Goal: Task Accomplishment & Management: Complete application form

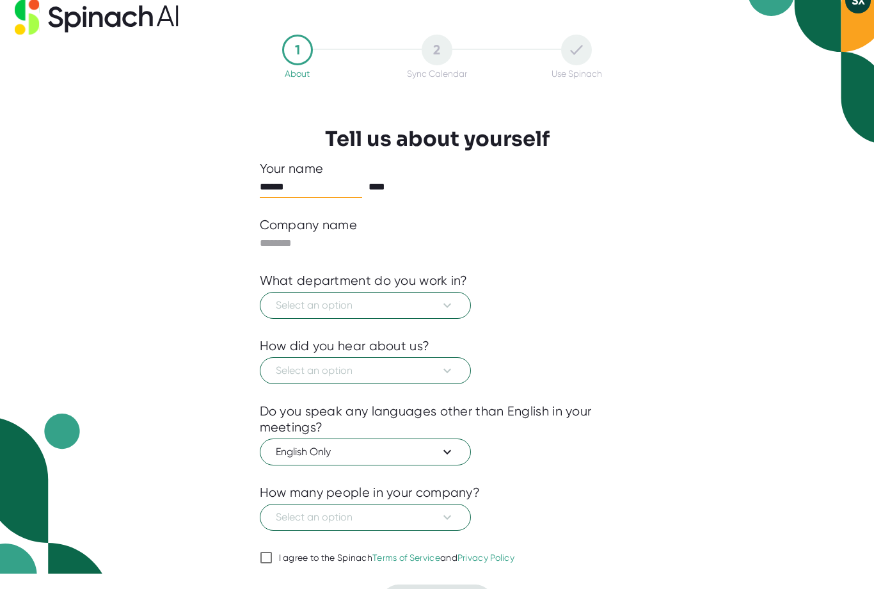
scroll to position [19, 0]
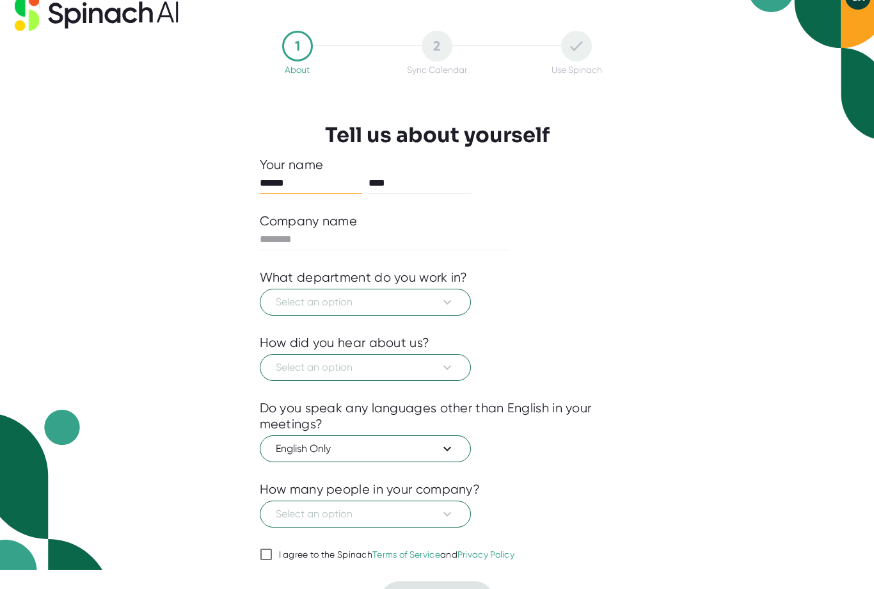
click at [299, 240] on input "text" at bounding box center [384, 239] width 249 height 20
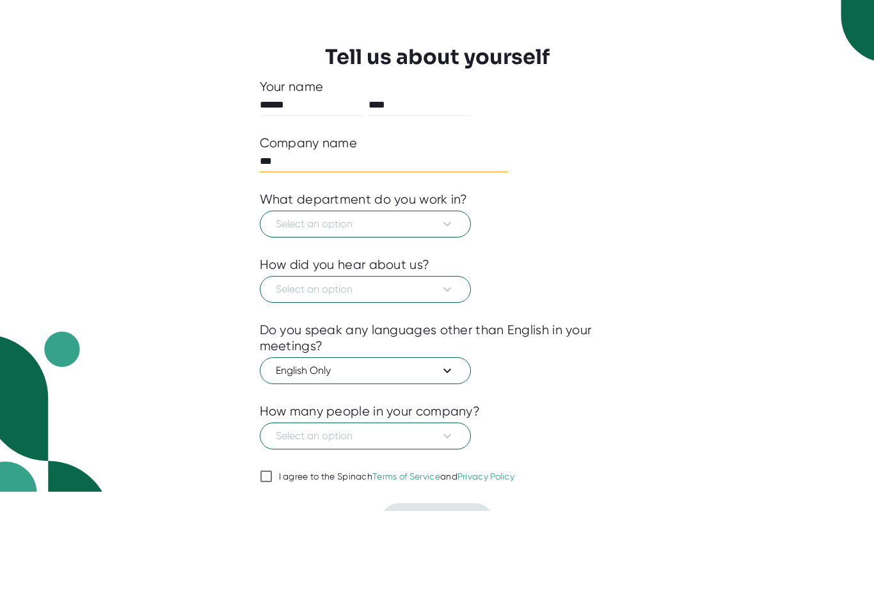
type input "***"
click at [385, 294] on span "Select an option" at bounding box center [365, 301] width 179 height 15
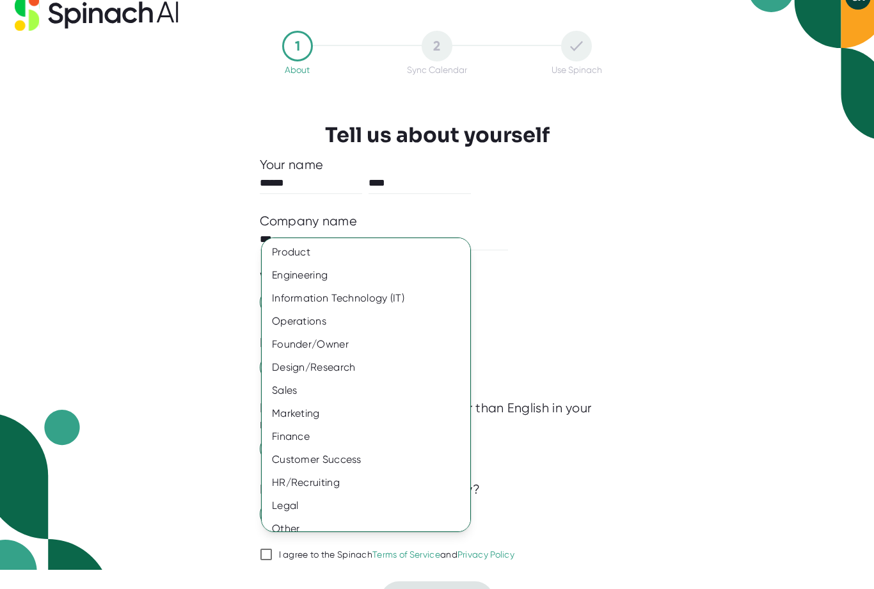
click at [350, 344] on div "Founder/Owner" at bounding box center [366, 344] width 209 height 23
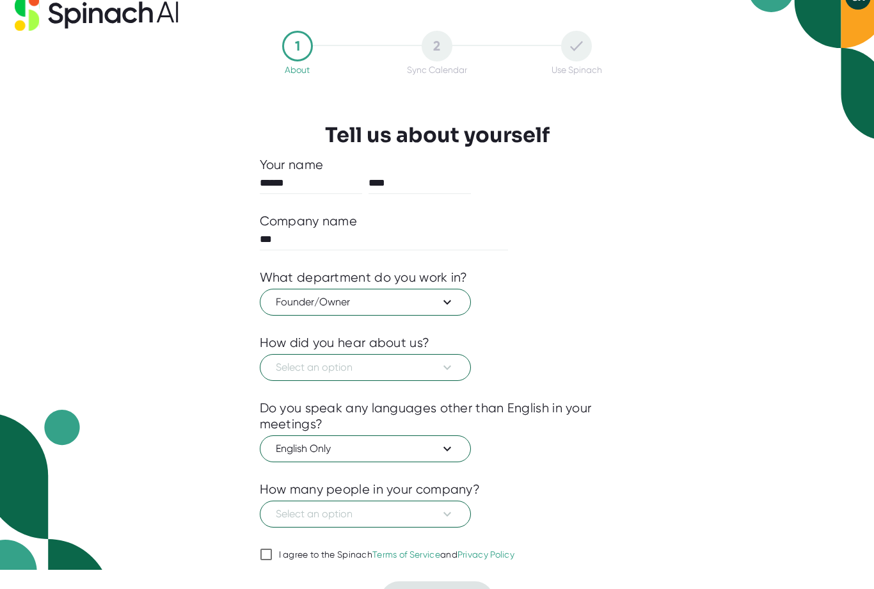
click at [448, 372] on icon at bounding box center [447, 367] width 15 height 15
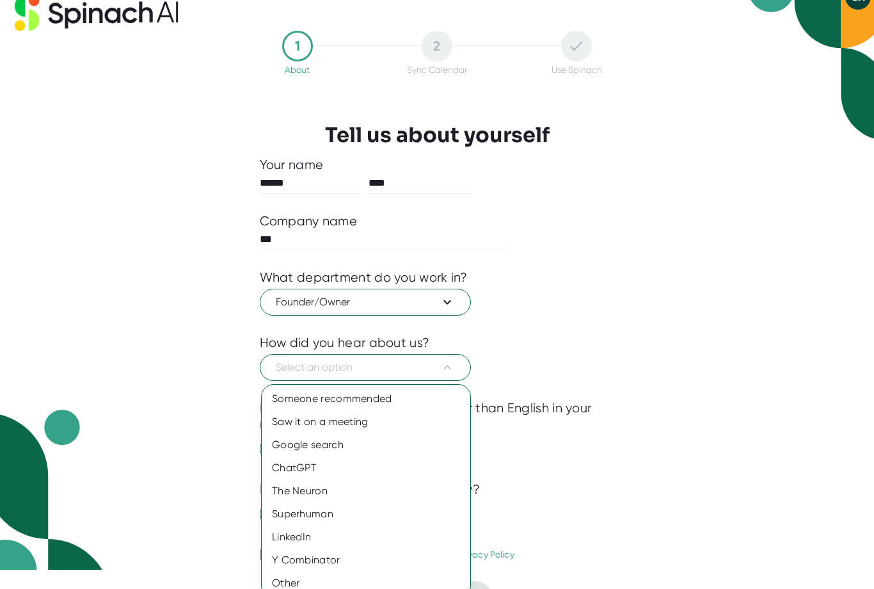
click at [347, 445] on div "Google search" at bounding box center [366, 444] width 209 height 23
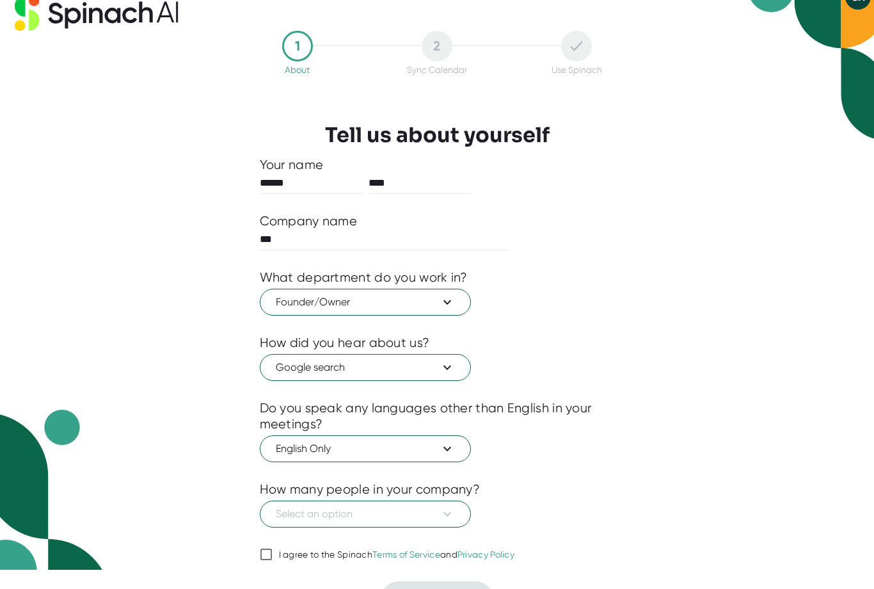
click at [451, 449] on icon at bounding box center [447, 448] width 15 height 15
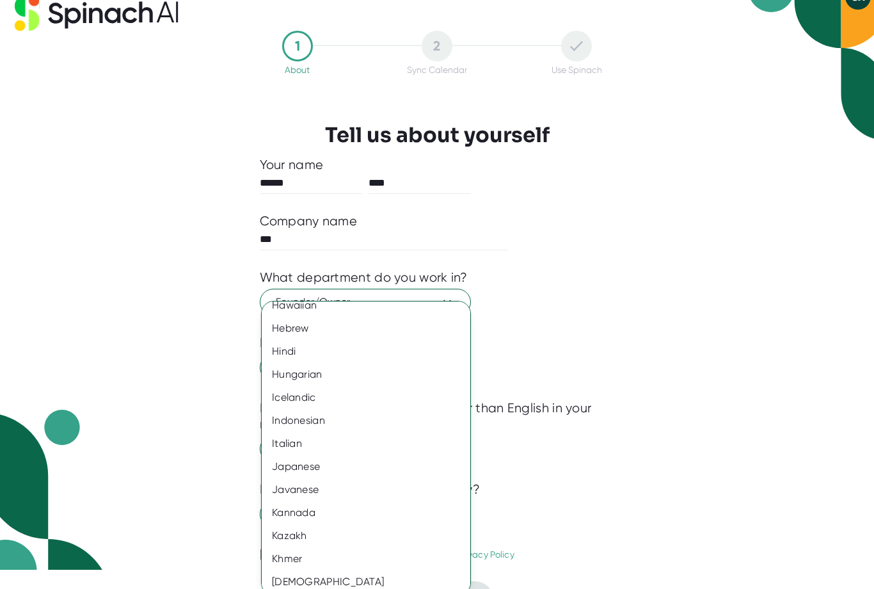
scroll to position [957, 0]
click at [645, 374] on div at bounding box center [437, 294] width 874 height 589
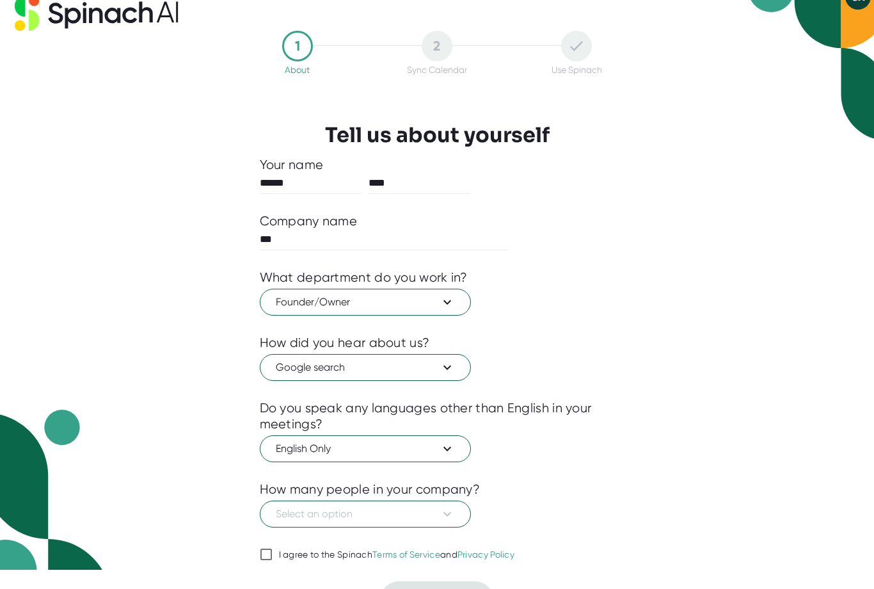
click at [594, 484] on div "How many people in your company?" at bounding box center [437, 489] width 355 height 16
click at [271, 555] on input "I agree to the Spinach Terms of Service and Privacy Policy" at bounding box center [266, 553] width 13 height 15
checkbox input "true"
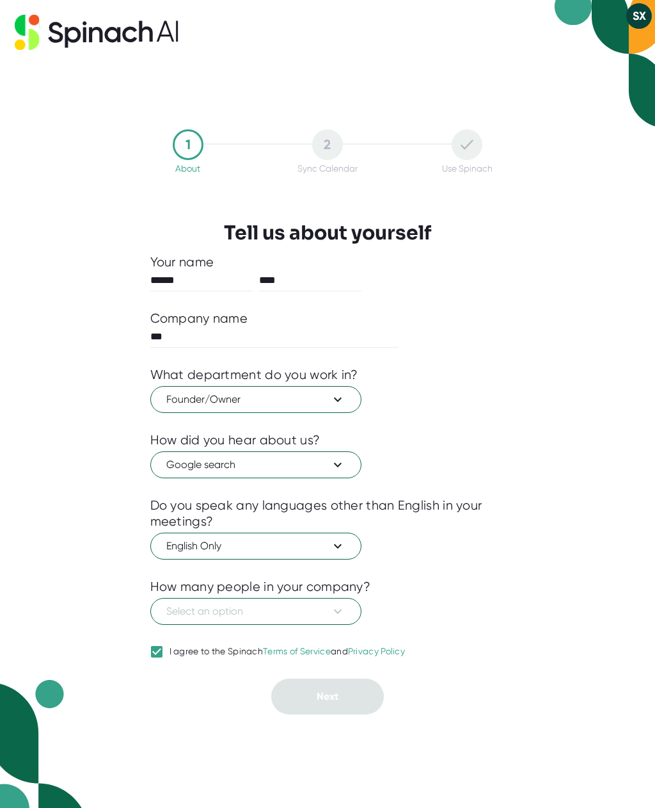
click at [340, 588] on icon at bounding box center [337, 610] width 15 height 15
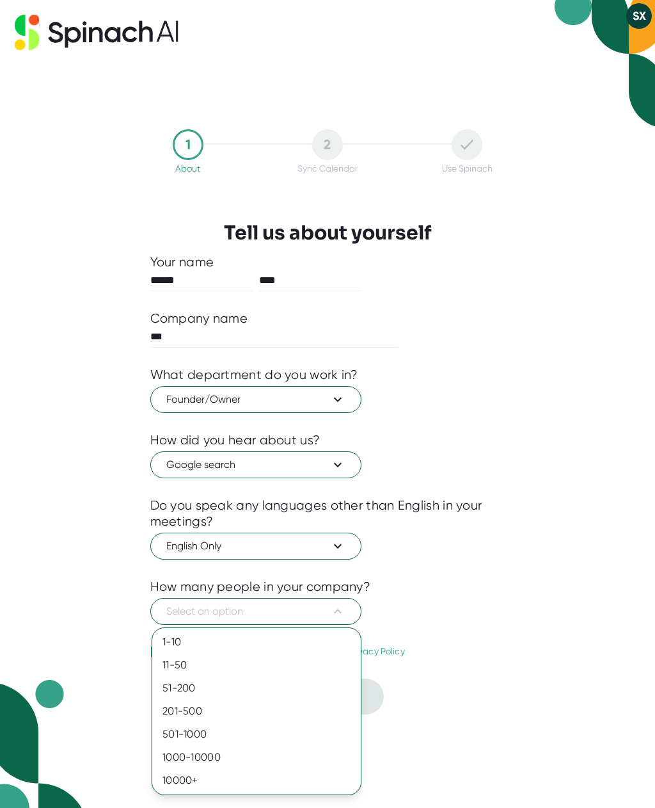
click at [175, 588] on div "11-50" at bounding box center [256, 664] width 209 height 23
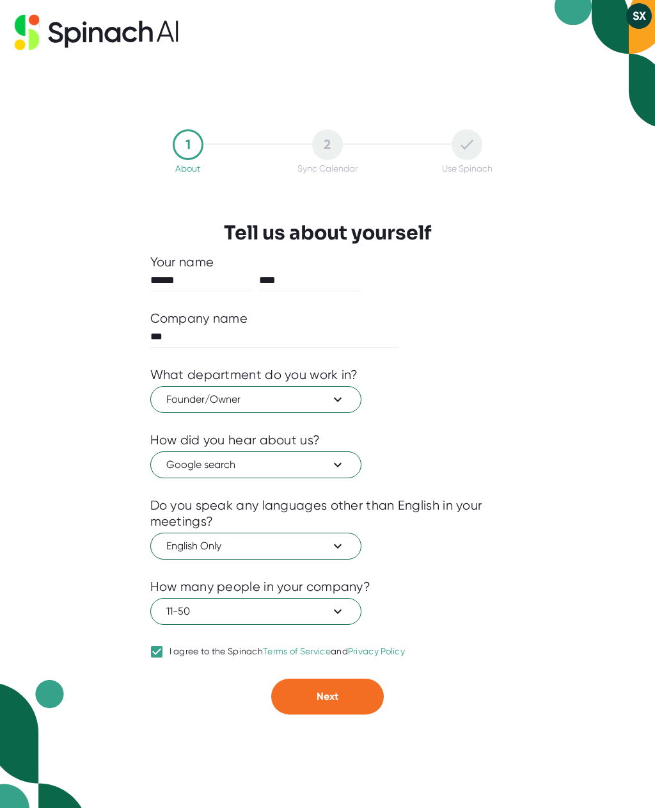
click at [331, 588] on span "Next" at bounding box center [328, 696] width 22 height 12
